Goal: Task Accomplishment & Management: Manage account settings

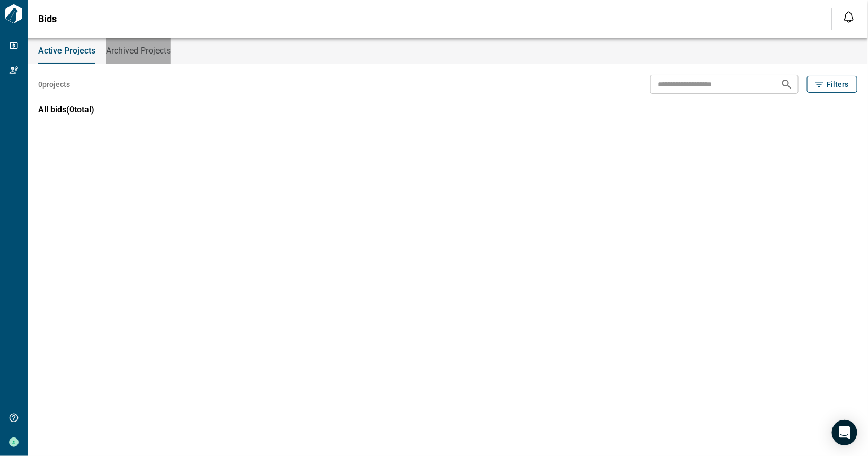
click at [147, 54] on span "Archived Projects" at bounding box center [138, 51] width 65 height 11
click at [69, 56] on button "Active Projects" at bounding box center [65, 50] width 55 height 25
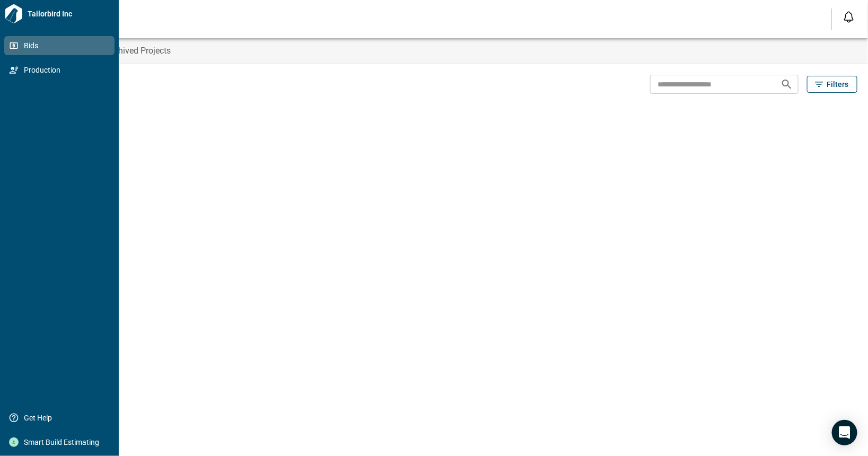
click at [33, 50] on span "Bids" at bounding box center [62, 45] width 86 height 11
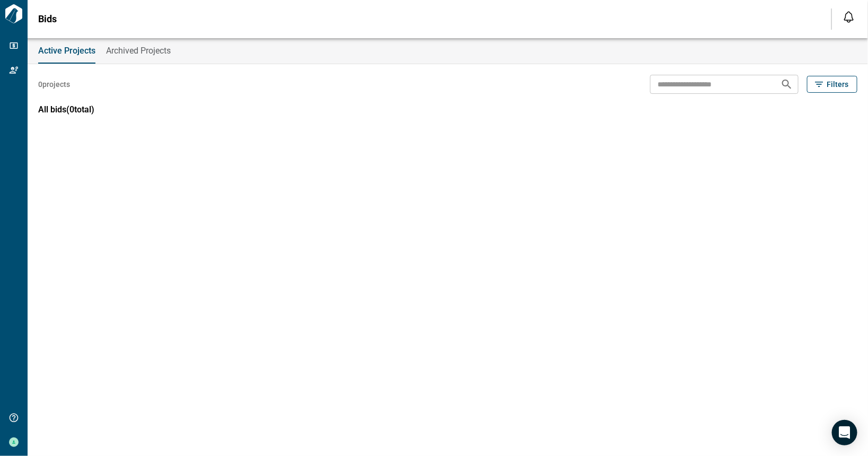
click at [847, 18] on icon "Open notification feed" at bounding box center [848, 17] width 13 height 13
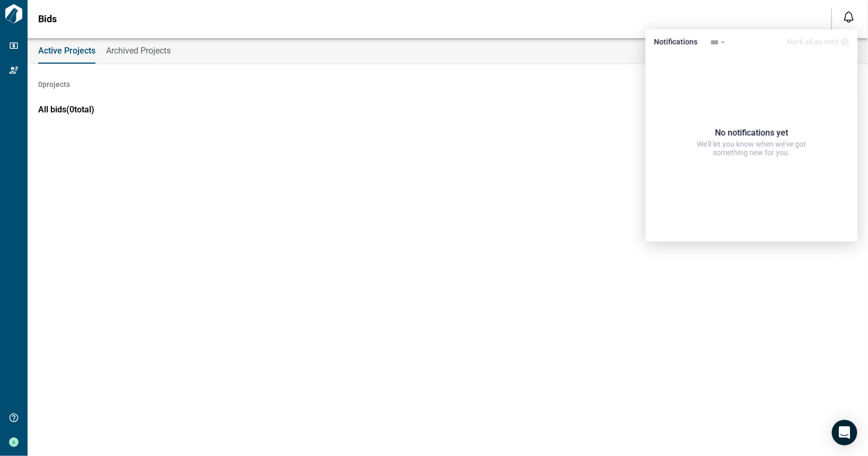
click at [579, 20] on div "Bids Notifications *** ****** **** Mark all as read No notifications yet We'll …" at bounding box center [434, 19] width 868 height 38
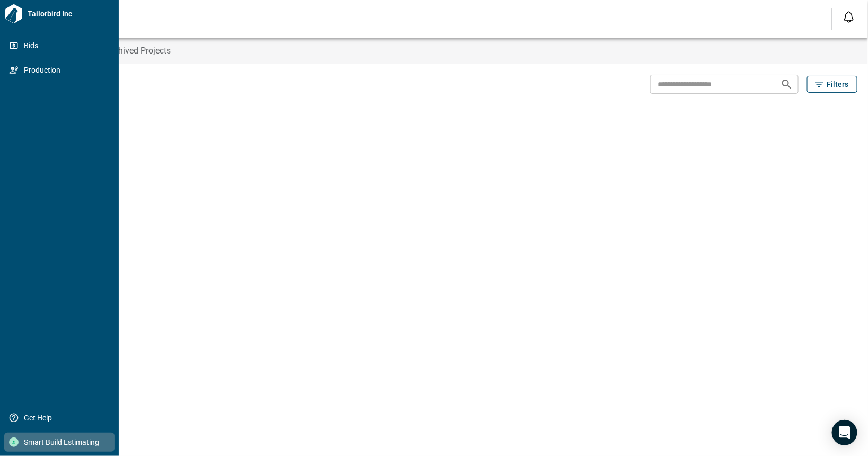
click at [16, 446] on div at bounding box center [14, 442] width 10 height 10
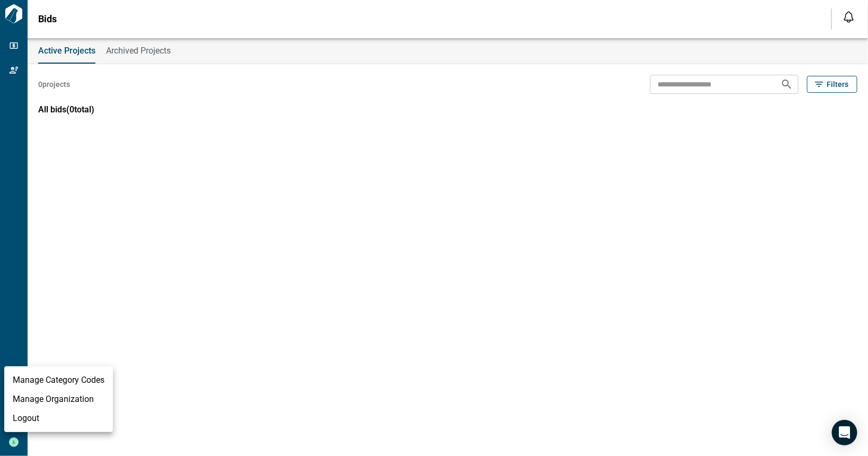
drag, startPoint x: 135, startPoint y: 30, endPoint x: 131, endPoint y: 44, distance: 14.8
click at [135, 34] on div at bounding box center [434, 228] width 868 height 456
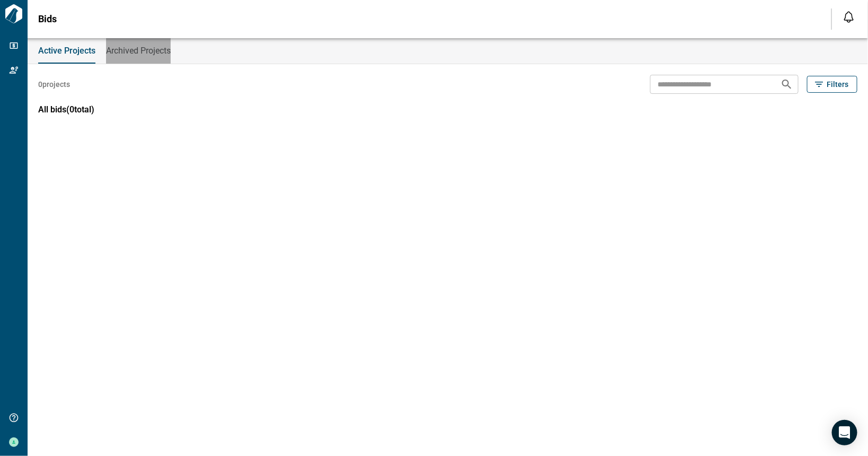
click at [130, 47] on span "Archived Projects" at bounding box center [138, 51] width 65 height 11
click at [74, 50] on span "Active Projects" at bounding box center [65, 51] width 55 height 11
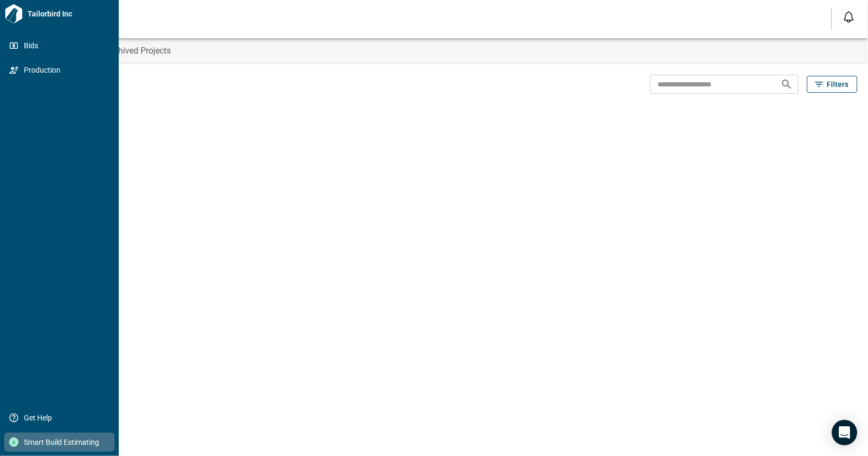
click at [16, 441] on div at bounding box center [14, 442] width 10 height 10
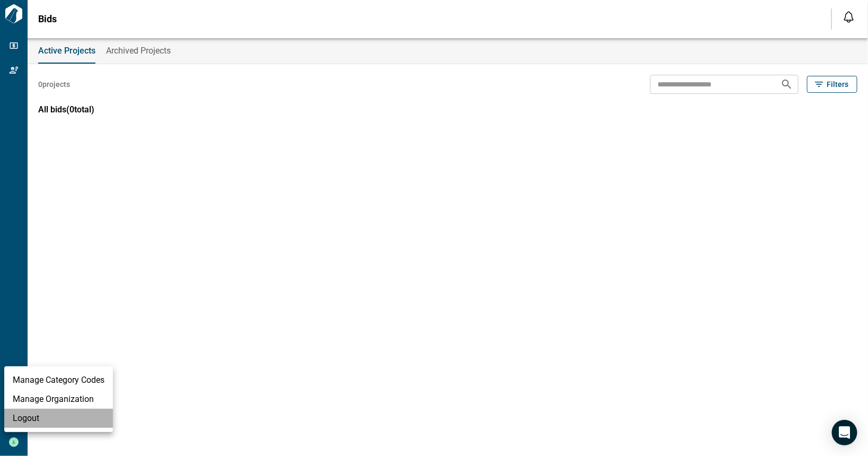
click at [51, 414] on li "Logout" at bounding box center [58, 418] width 109 height 19
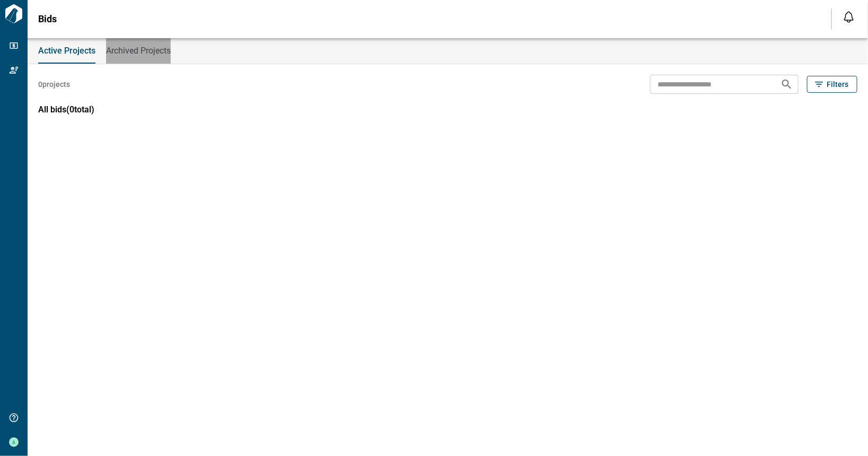
click at [157, 55] on span "Archived Projects" at bounding box center [138, 51] width 65 height 11
click at [64, 57] on button "Active Projects" at bounding box center [65, 50] width 55 height 25
click at [834, 85] on span "Filters" at bounding box center [837, 84] width 22 height 11
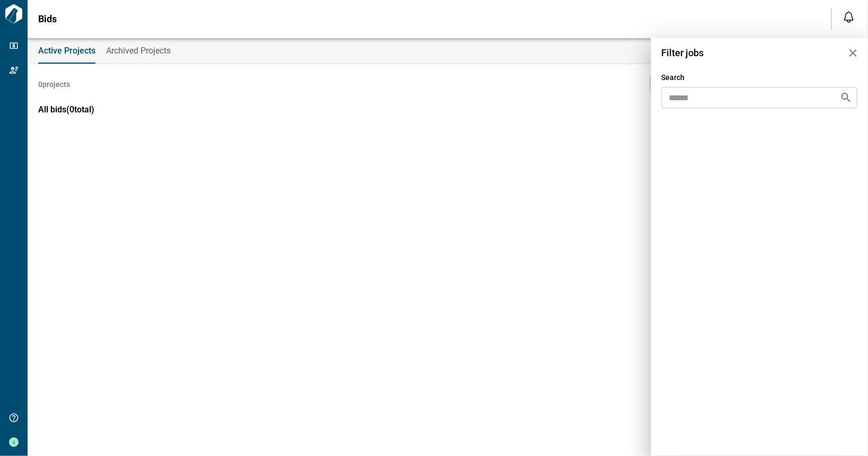
drag, startPoint x: 850, startPoint y: 52, endPoint x: 802, endPoint y: 68, distance: 50.6
click at [847, 53] on icon "button" at bounding box center [852, 53] width 13 height 13
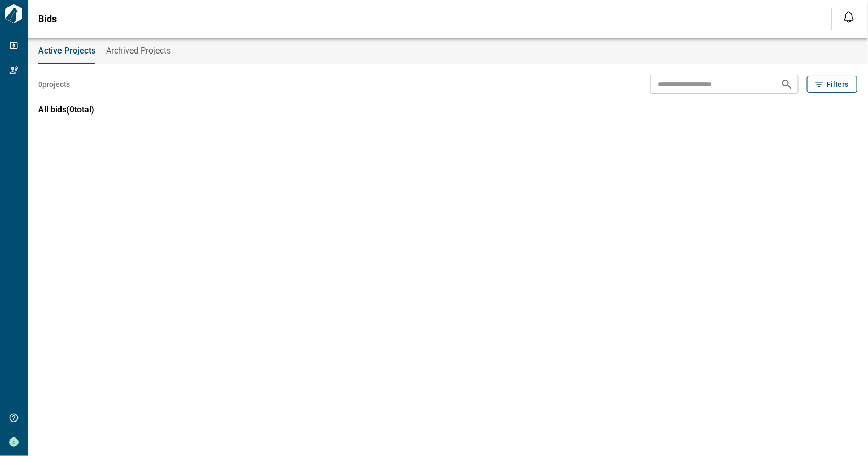
click at [134, 53] on span "Archived Projects" at bounding box center [138, 51] width 65 height 11
click at [62, 53] on span "Active Projects" at bounding box center [65, 51] width 55 height 11
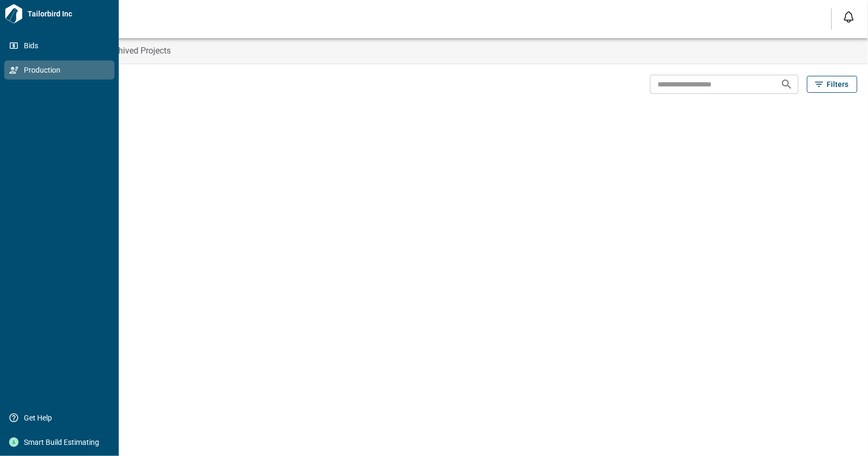
click at [28, 67] on span "Production" at bounding box center [62, 70] width 86 height 11
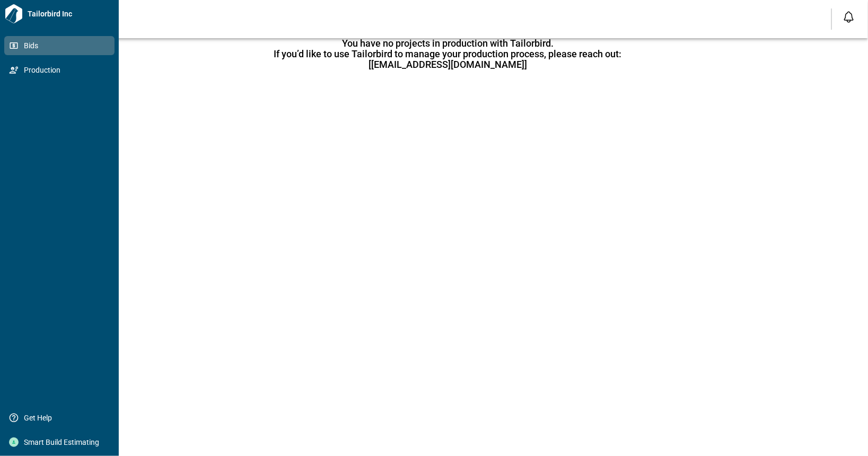
click at [32, 49] on span "Bids" at bounding box center [62, 45] width 86 height 11
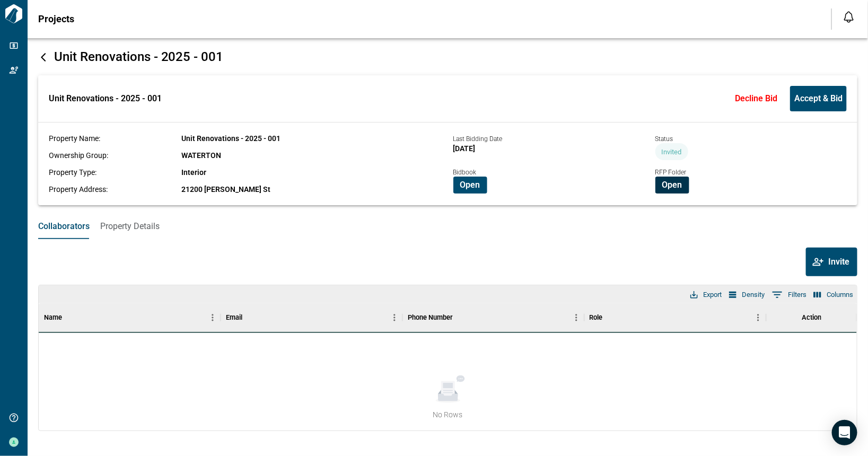
click at [678, 187] on span "Open" at bounding box center [672, 185] width 20 height 11
click at [464, 182] on span "Open" at bounding box center [470, 185] width 20 height 11
drag, startPoint x: 222, startPoint y: 154, endPoint x: 173, endPoint y: 157, distance: 48.3
click at [173, 157] on div "Ownership Group: WATERTON" at bounding box center [248, 155] width 398 height 11
drag, startPoint x: 240, startPoint y: 190, endPoint x: 168, endPoint y: 192, distance: 71.6
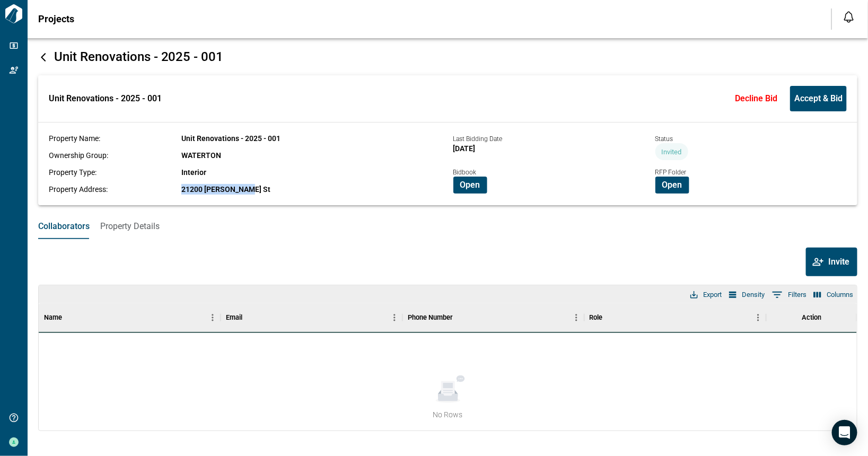
click at [168, 192] on div "Property Address: 21200 Kittridge St" at bounding box center [248, 189] width 398 height 11
click at [224, 248] on div "Invite" at bounding box center [447, 262] width 819 height 29
click at [42, 59] on icon at bounding box center [43, 57] width 11 height 11
click at [806, 101] on span "Accept & Bid" at bounding box center [818, 98] width 48 height 11
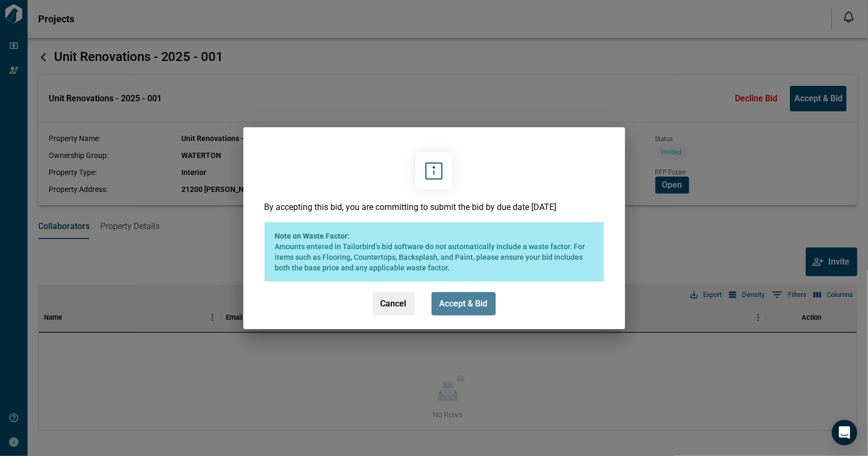
click at [454, 306] on span "Accept & Bid" at bounding box center [463, 303] width 48 height 11
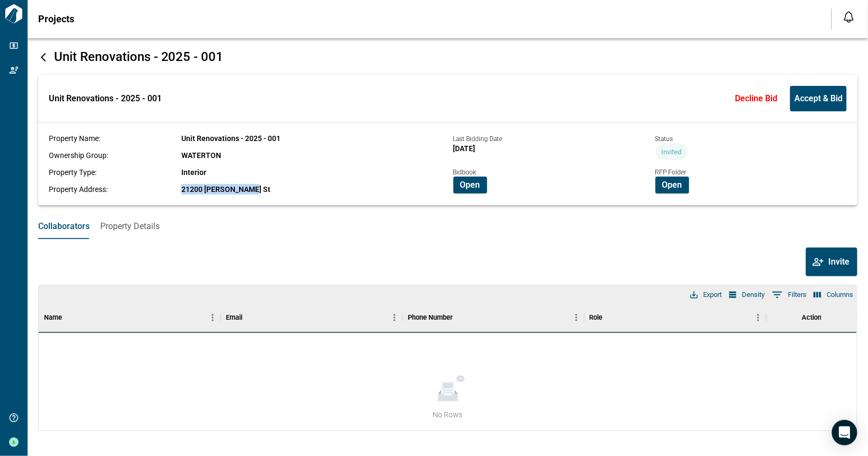
drag, startPoint x: 252, startPoint y: 191, endPoint x: 154, endPoint y: 191, distance: 98.6
click at [154, 191] on div "Property Address: 21200 Kittridge St" at bounding box center [248, 189] width 398 height 11
copy div "21200 Kittridge St"
click at [338, 234] on div "Collaborators Property Details" at bounding box center [448, 226] width 840 height 25
click at [41, 55] on icon at bounding box center [43, 57] width 11 height 11
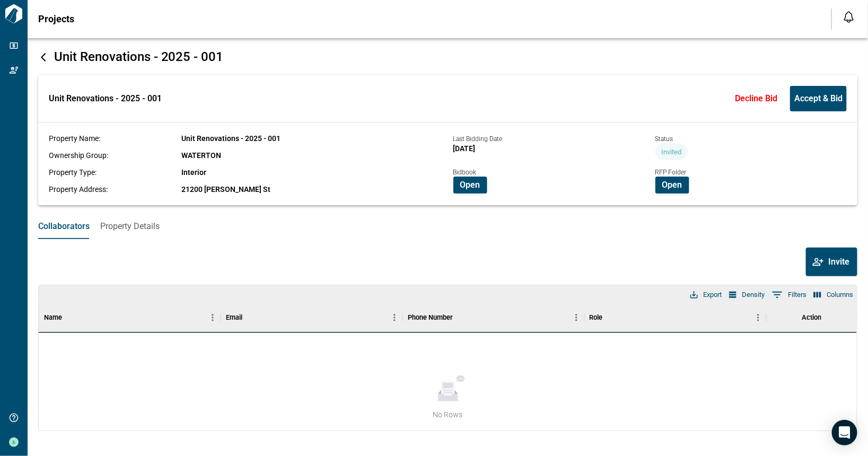
click at [50, 55] on div "Unit Renovations - 2025 - 001" at bounding box center [447, 57] width 819 height 16
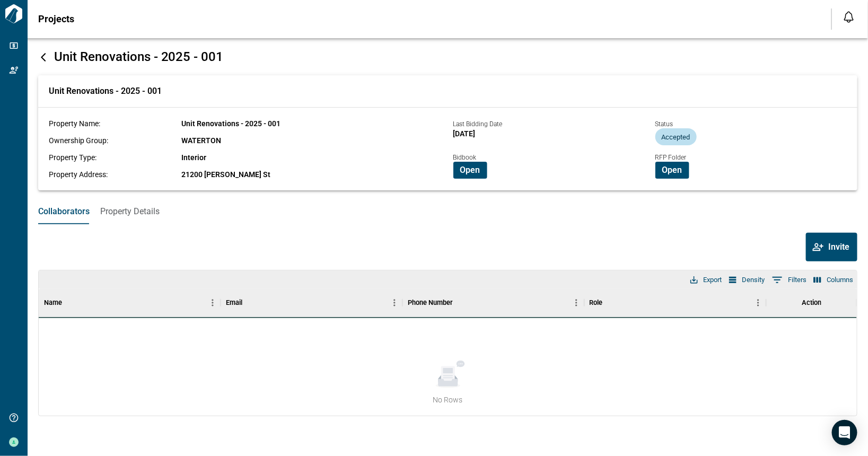
click at [43, 54] on icon at bounding box center [43, 57] width 5 height 8
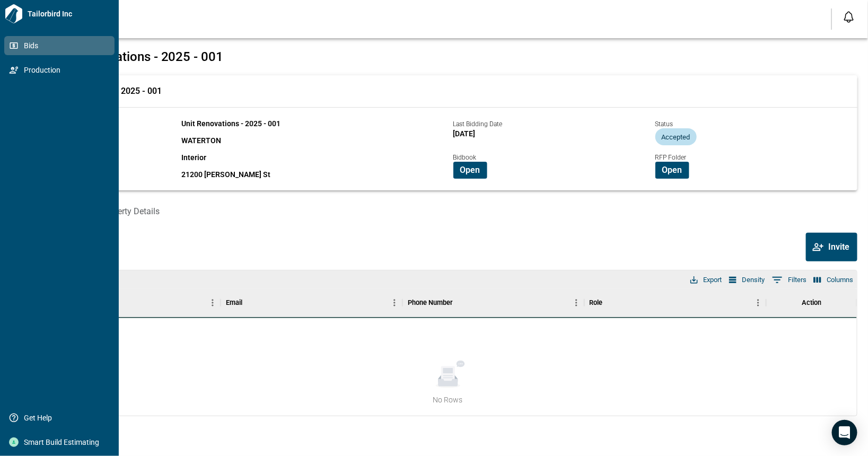
click at [52, 49] on span "Bids" at bounding box center [62, 45] width 86 height 11
